Goal: Obtain resource: Download file/media

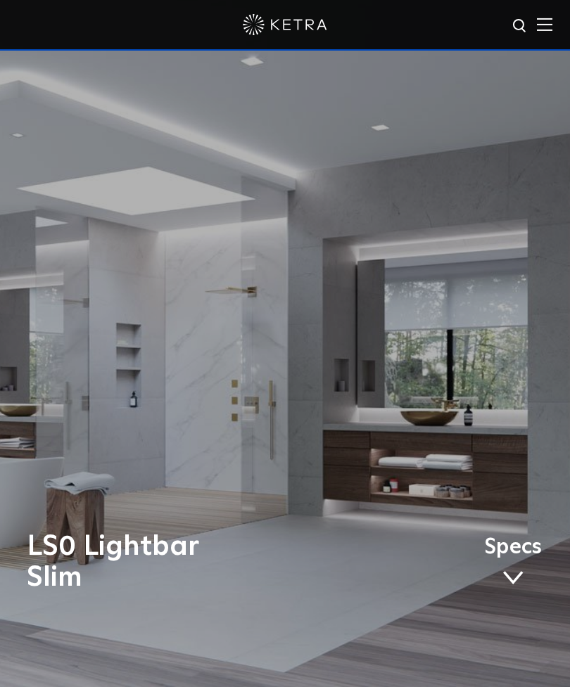
click at [491, 557] on span "Specs" at bounding box center [513, 548] width 58 height 18
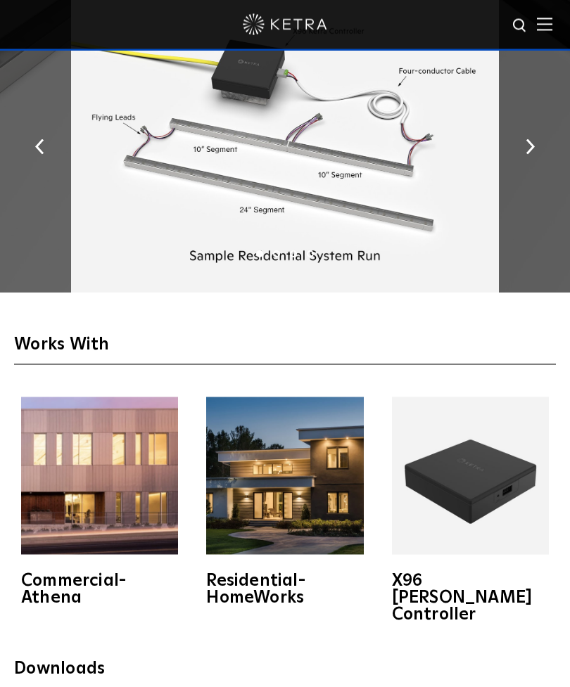
scroll to position [2547, 0]
click at [547, 30] on img at bounding box center [544, 24] width 15 height 13
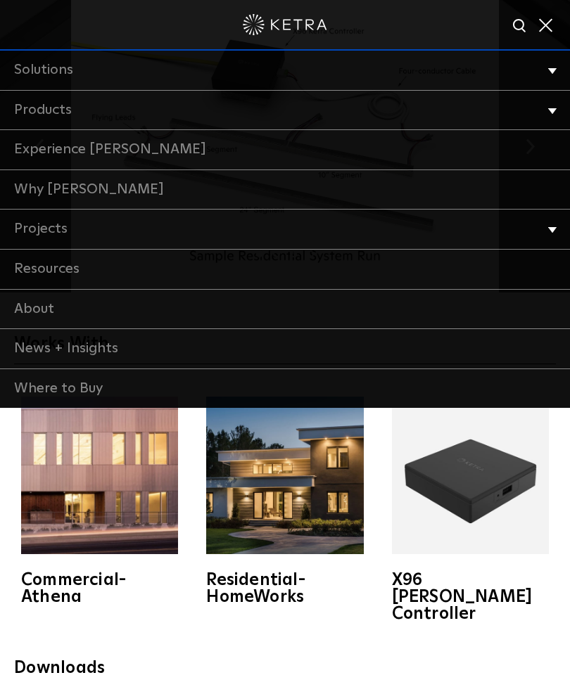
click at [28, 103] on link "Products" at bounding box center [285, 111] width 570 height 40
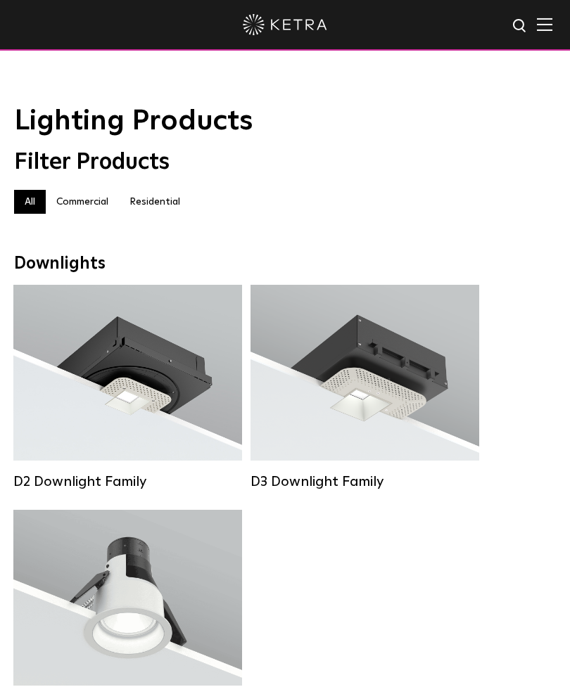
click at [155, 202] on label "Residential" at bounding box center [155, 202] width 72 height 24
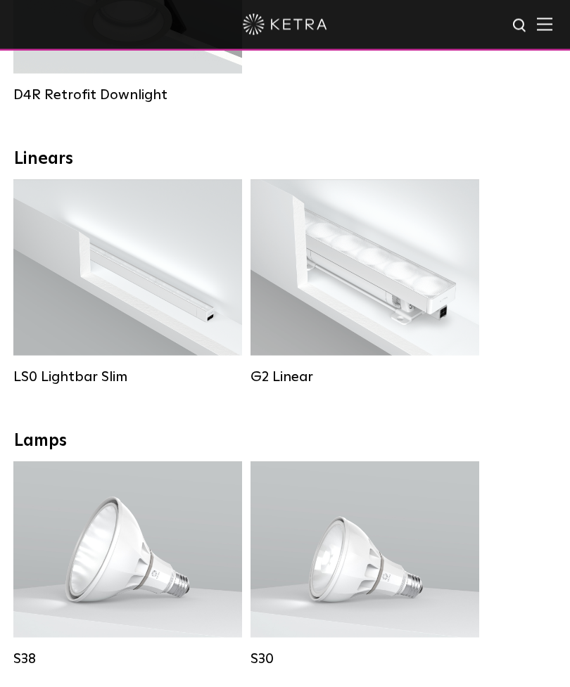
scroll to position [627, 0]
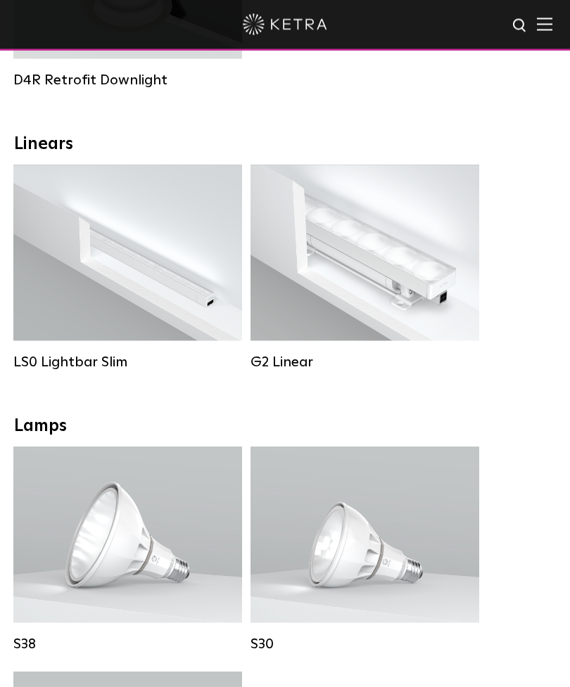
click at [100, 276] on strong "Control:" at bounding box center [94, 271] width 41 height 10
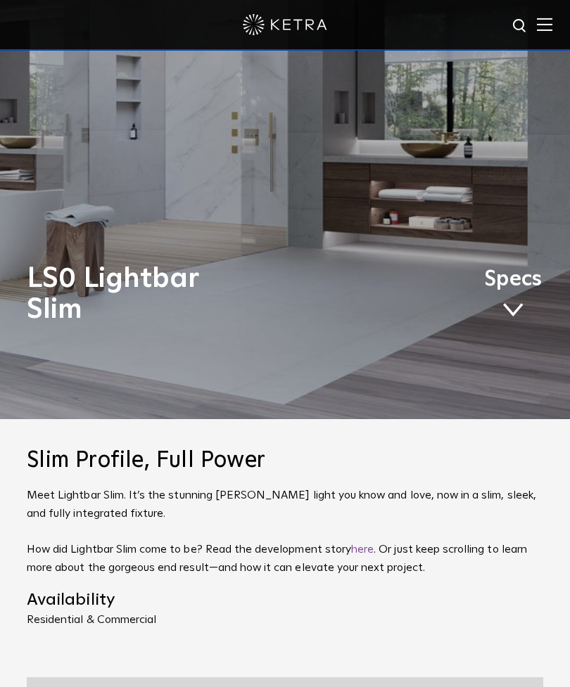
click at [506, 321] on link "Specs" at bounding box center [513, 296] width 58 height 51
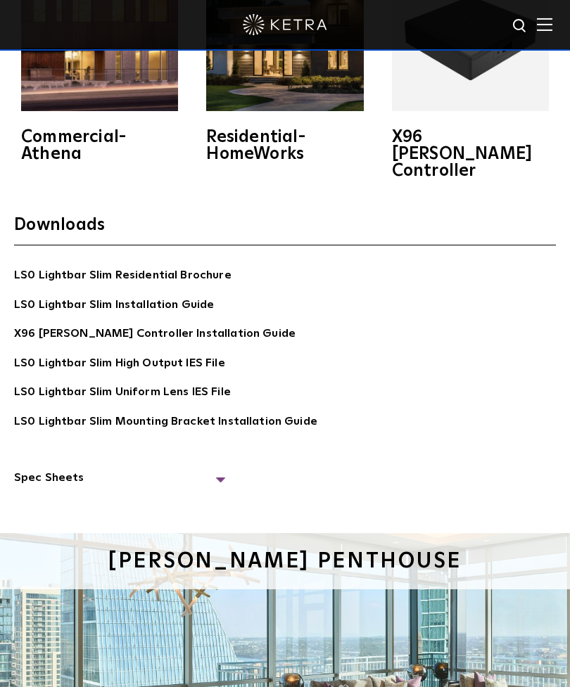
scroll to position [2989, 0]
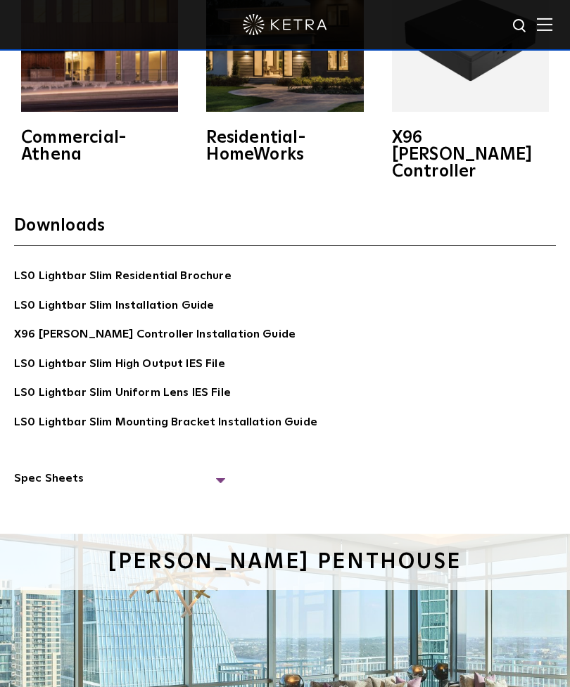
click at [219, 499] on span "Spec Sheets" at bounding box center [119, 484] width 211 height 29
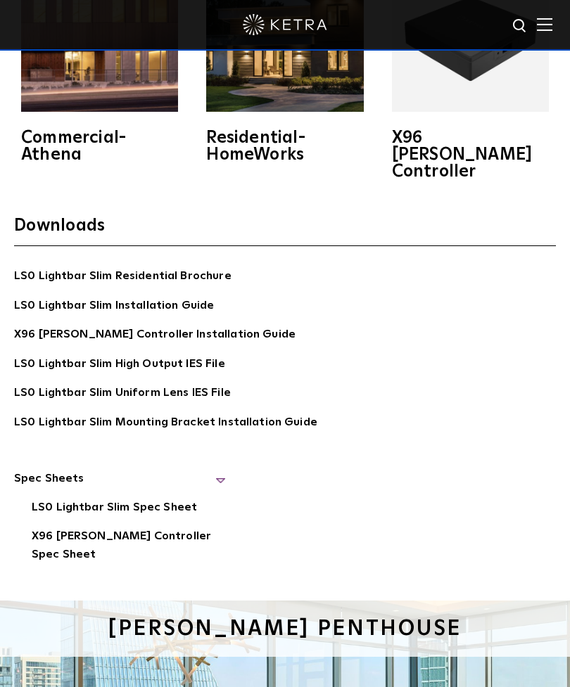
click at [49, 519] on link "LS0 Lightbar Slim Spec Sheet" at bounding box center [114, 509] width 165 height 20
